Goal: Register for event/course

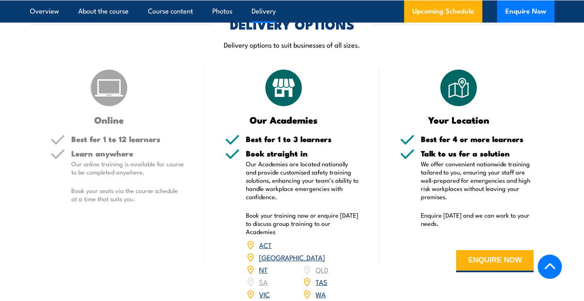
scroll to position [1218, 0]
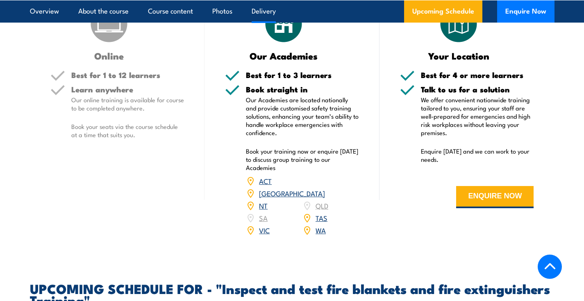
click at [267, 235] on link "VIC" at bounding box center [264, 230] width 11 height 10
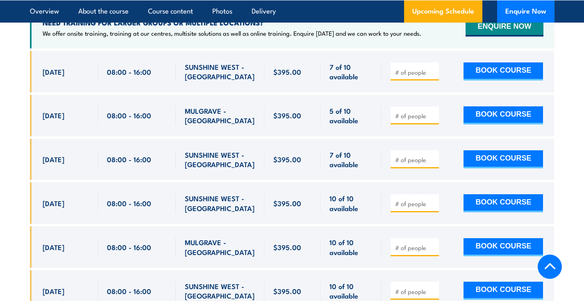
scroll to position [1550, 0]
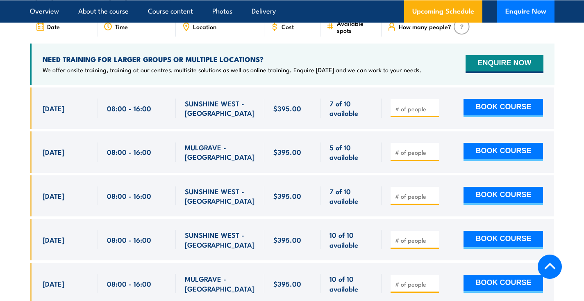
drag, startPoint x: 89, startPoint y: 116, endPoint x: 19, endPoint y: 114, distance: 69.7
click at [20, 114] on section "UPCOMING SCHEDULE FOR - "Inspect and test fire blankets and fire extinguishers …" at bounding box center [292, 177] width 584 height 454
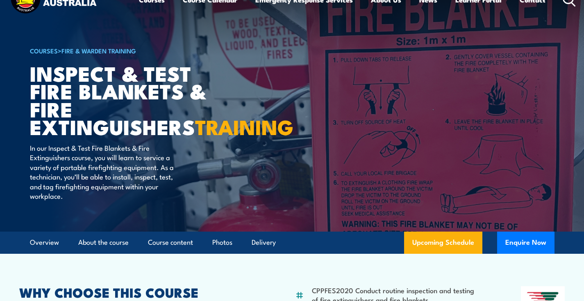
scroll to position [0, 0]
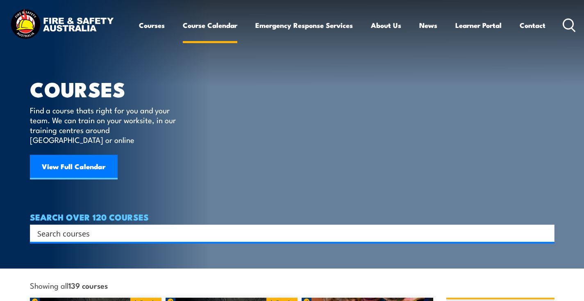
click at [200, 25] on link "Course Calendar" at bounding box center [210, 25] width 55 height 22
click at [119, 227] on input "Search input" at bounding box center [286, 233] width 499 height 12
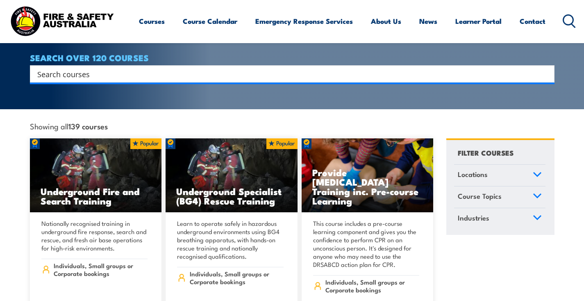
scroll to position [269, 0]
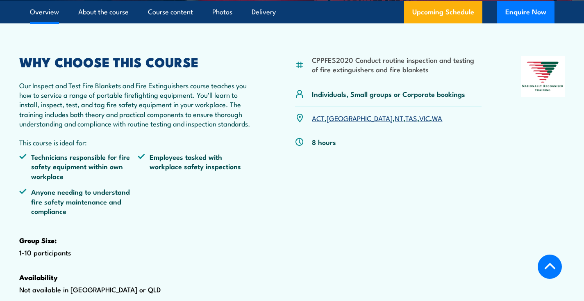
scroll to position [274, 0]
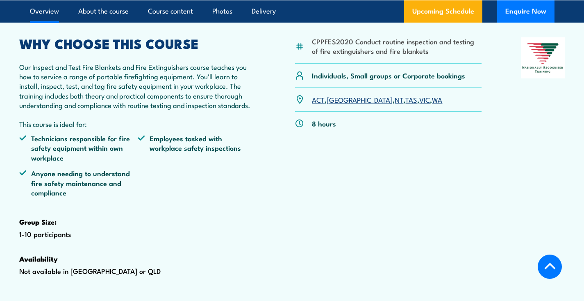
click at [419, 104] on link "VIC" at bounding box center [424, 99] width 11 height 10
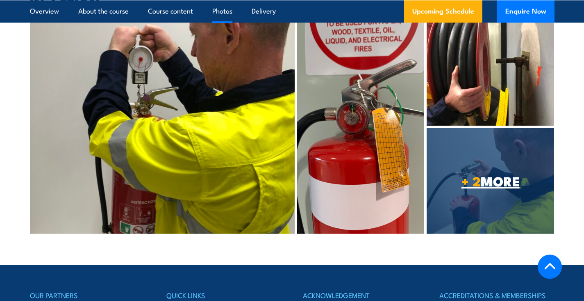
scroll to position [2301, 0]
click at [465, 175] on link "+ 2 MORE" at bounding box center [491, 180] width 128 height 105
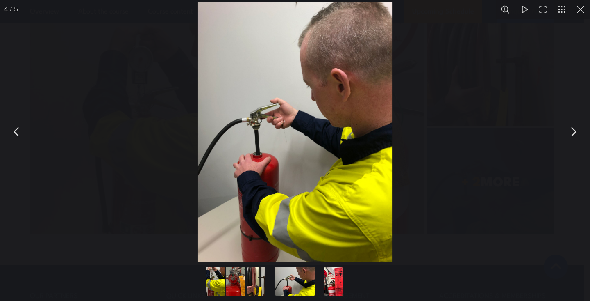
click at [574, 132] on button "You can close this modal content with the ESC key" at bounding box center [573, 131] width 21 height 21
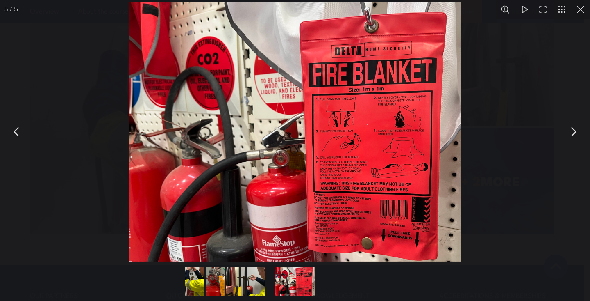
click at [574, 132] on button "You can close this modal content with the ESC key" at bounding box center [573, 131] width 21 height 21
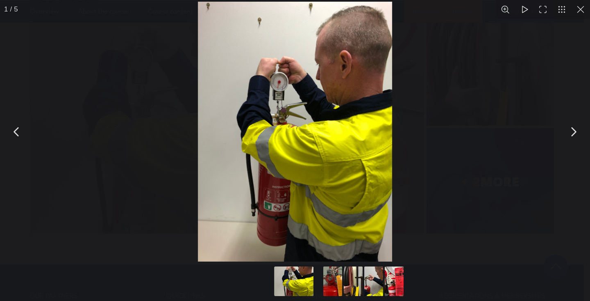
click at [574, 132] on button "You can close this modal content with the ESC key" at bounding box center [573, 131] width 21 height 21
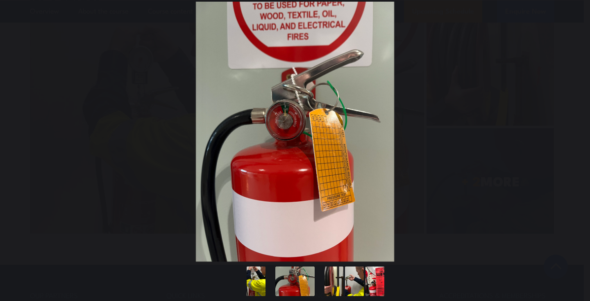
click at [574, 132] on button "You can close this modal content with the ESC key" at bounding box center [573, 131] width 21 height 21
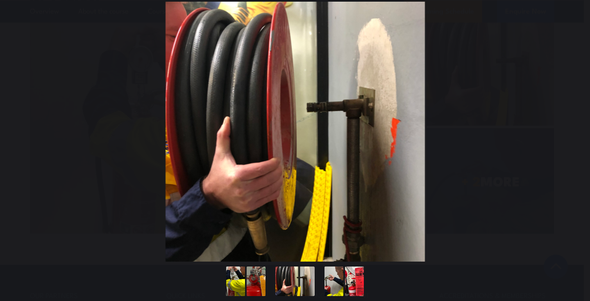
click at [574, 132] on button "You can close this modal content with the ESC key" at bounding box center [573, 131] width 21 height 21
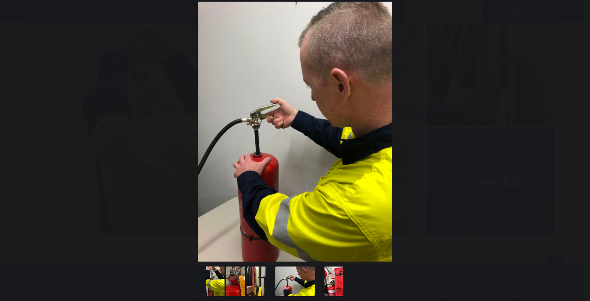
click at [574, 132] on button "You can close this modal content with the ESC key" at bounding box center [573, 131] width 21 height 21
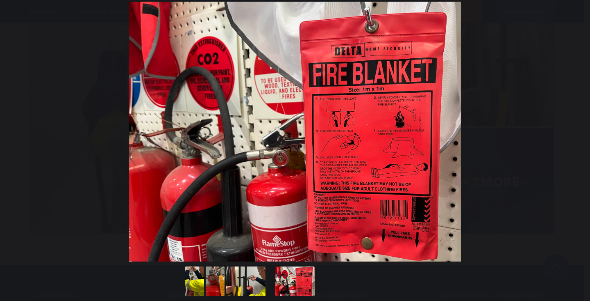
click at [574, 132] on button "You can close this modal content with the ESC key" at bounding box center [573, 131] width 21 height 21
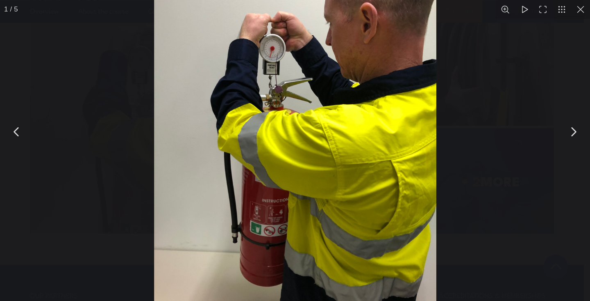
click at [581, 9] on button "You can close this modal content with the ESC key" at bounding box center [581, 9] width 19 height 19
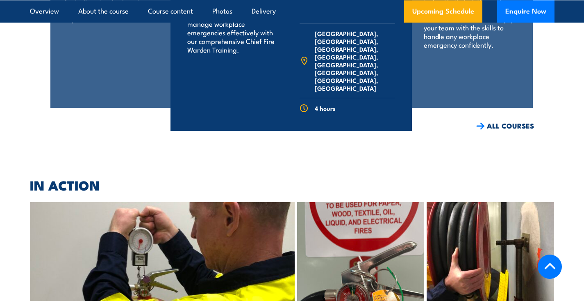
scroll to position [2118, 0]
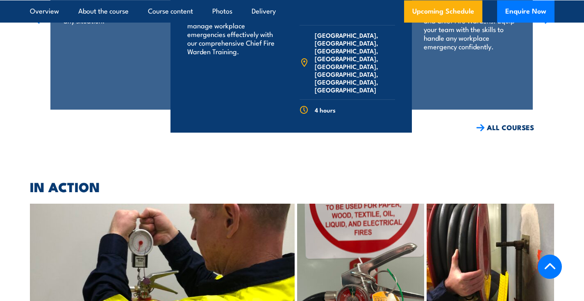
click at [388, 135] on link "COURSE DETAILS" at bounding box center [371, 145] width 81 height 21
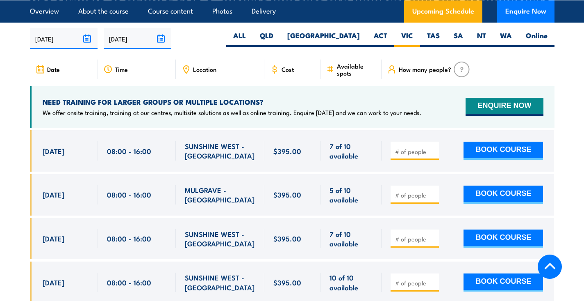
type input "1"
click at [432, 155] on input "1" at bounding box center [415, 151] width 41 height 8
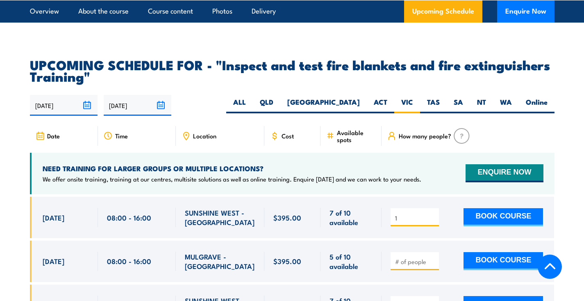
scroll to position [1441, 0]
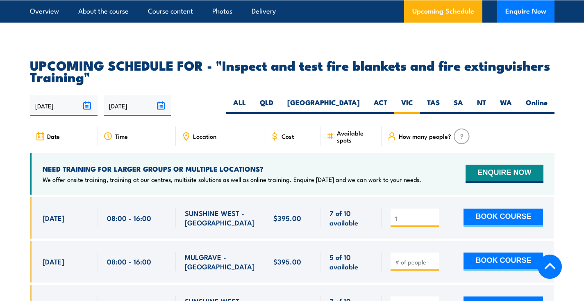
click at [106, 141] on icon at bounding box center [108, 136] width 9 height 9
click at [71, 145] on div "Date" at bounding box center [64, 136] width 68 height 20
click at [123, 139] on span "Time" at bounding box center [121, 135] width 13 height 7
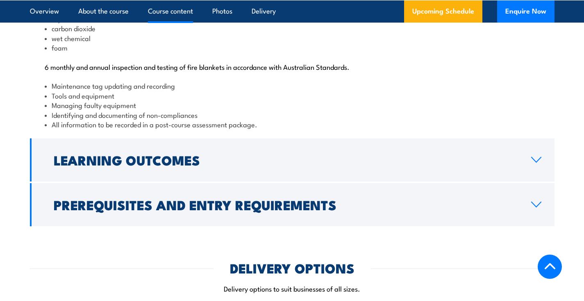
scroll to position [911, 0]
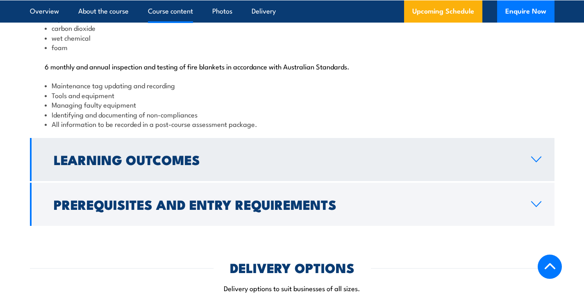
click at [326, 165] on h2 "Learning Outcomes" at bounding box center [286, 158] width 465 height 11
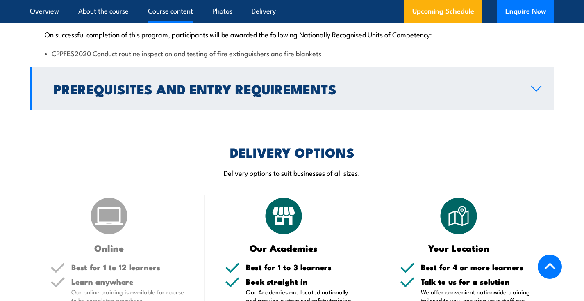
click at [301, 94] on h2 "Prerequisites and Entry Requirements" at bounding box center [286, 88] width 465 height 11
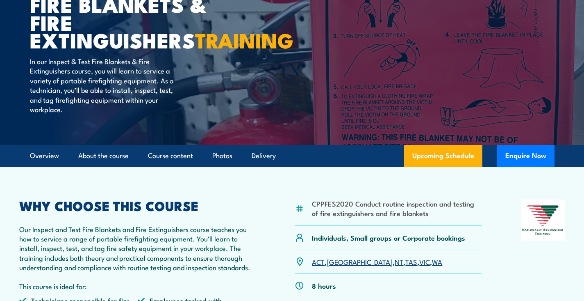
scroll to position [114, 0]
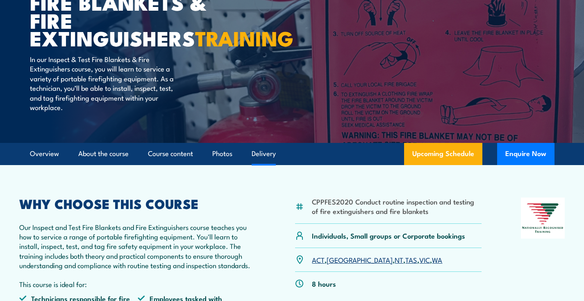
click at [266, 162] on link "Delivery" at bounding box center [264, 154] width 24 height 22
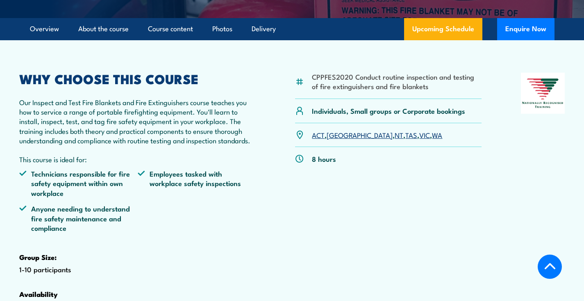
scroll to position [388, 0]
